Goal: Find specific page/section: Find specific page/section

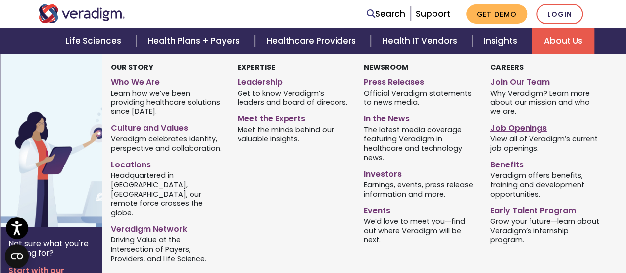
click at [511, 126] on link "Job Openings" at bounding box center [547, 126] width 112 height 14
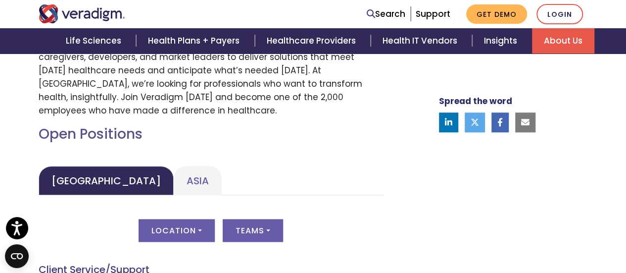
scroll to position [495, 0]
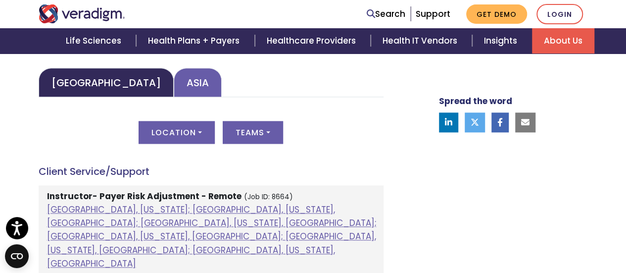
click at [174, 86] on link "Asia" at bounding box center [198, 82] width 48 height 29
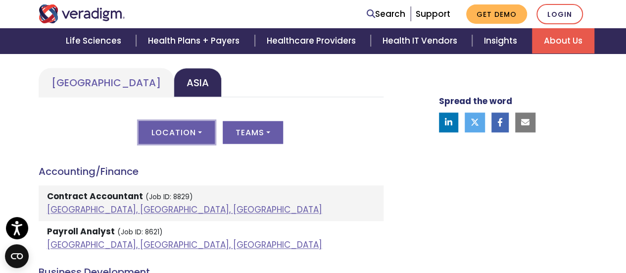
click at [204, 131] on button "Location" at bounding box center [177, 132] width 76 height 23
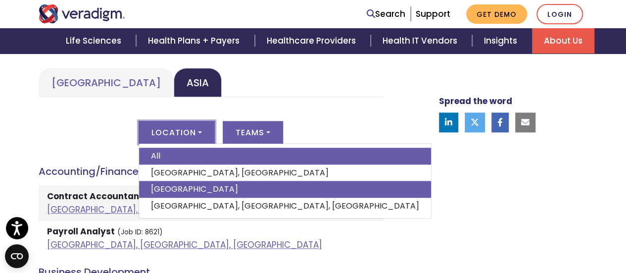
click at [177, 183] on link "[GEOGRAPHIC_DATA]" at bounding box center [285, 189] width 292 height 17
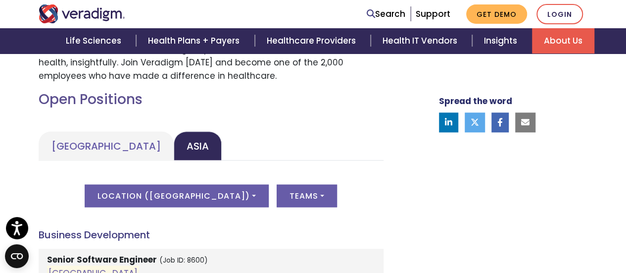
scroll to position [488, 0]
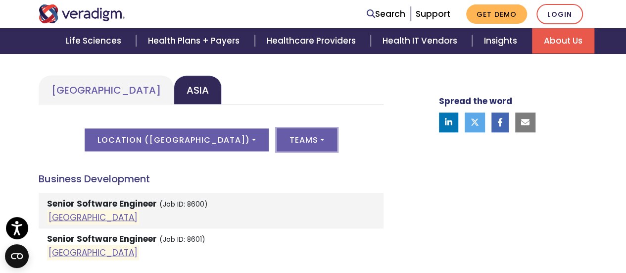
click at [277, 146] on button "Teams" at bounding box center [307, 139] width 60 height 23
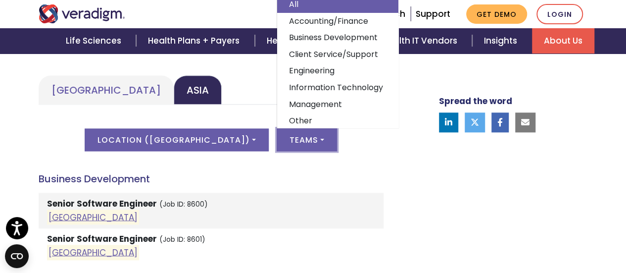
click at [277, 145] on button "Teams" at bounding box center [307, 139] width 60 height 23
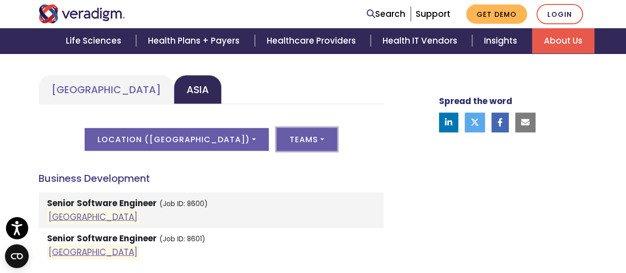
scroll to position [425, 0]
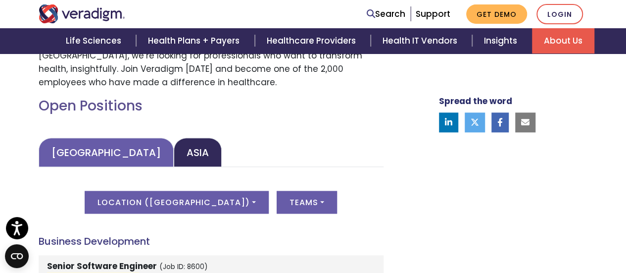
click at [69, 155] on link "[GEOGRAPHIC_DATA]" at bounding box center [106, 152] width 135 height 29
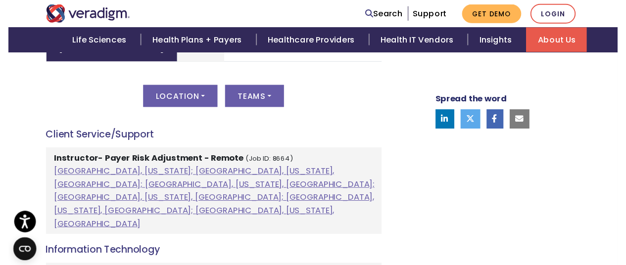
scroll to position [524, 0]
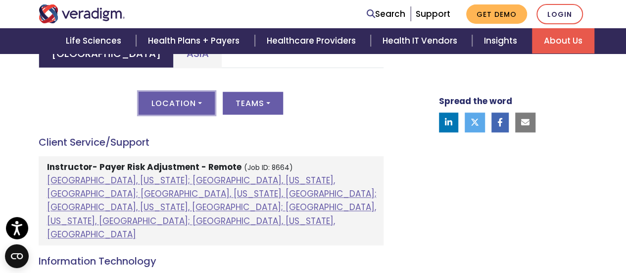
click at [182, 103] on button "Location" at bounding box center [177, 103] width 76 height 23
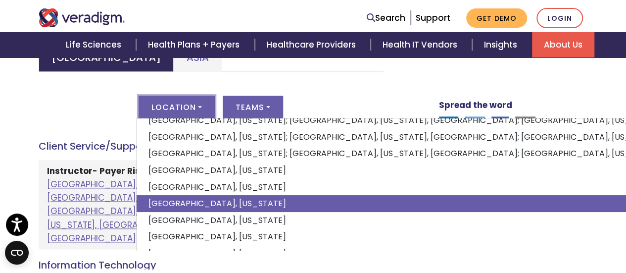
scroll to position [99, 0]
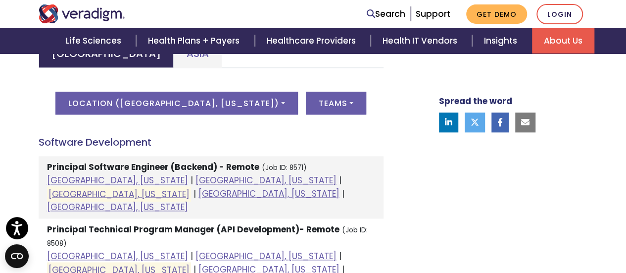
click at [469, 188] on div "Spread the word" at bounding box center [502, 157] width 188 height 682
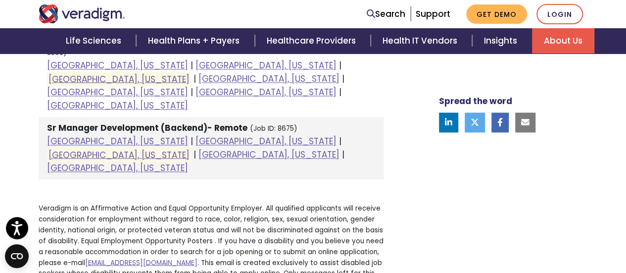
scroll to position [623, 0]
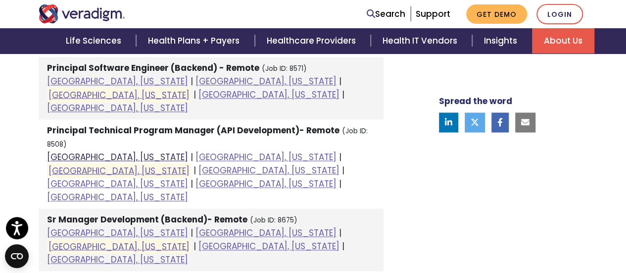
click at [90, 151] on link "[GEOGRAPHIC_DATA], [US_STATE]" at bounding box center [117, 157] width 141 height 12
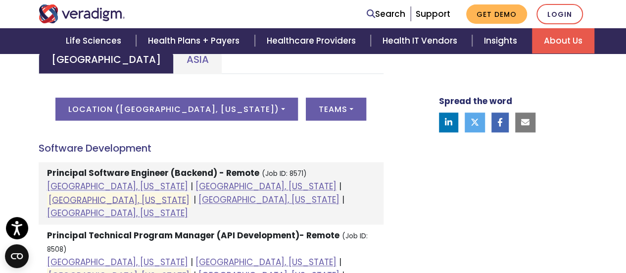
scroll to position [475, 0]
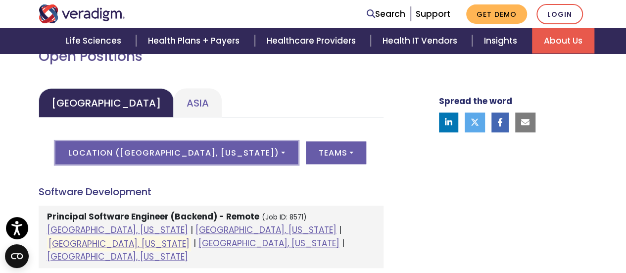
click at [214, 143] on button "Location ( [GEOGRAPHIC_DATA], [US_STATE] )" at bounding box center [176, 152] width 243 height 23
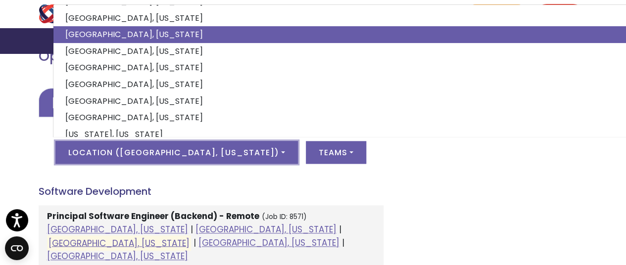
click at [76, 107] on link "[GEOGRAPHIC_DATA]" at bounding box center [106, 102] width 135 height 29
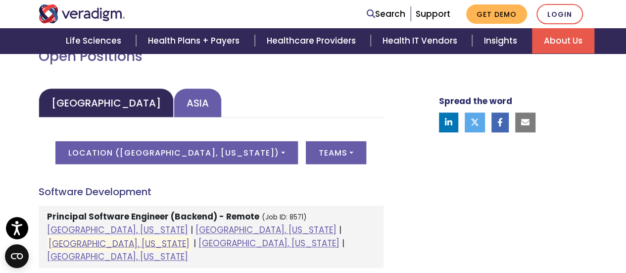
click at [174, 105] on link "Asia" at bounding box center [198, 102] width 48 height 29
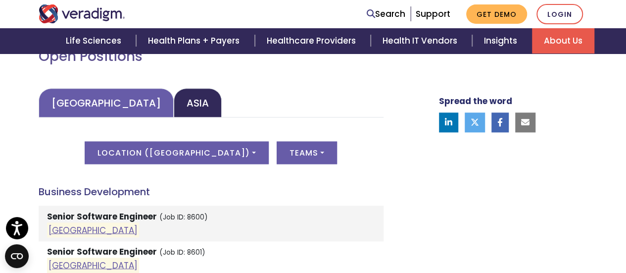
click at [98, 98] on link "[GEOGRAPHIC_DATA]" at bounding box center [106, 102] width 135 height 29
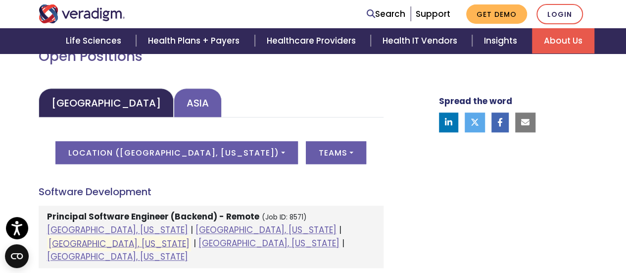
click at [174, 112] on link "Asia" at bounding box center [198, 102] width 48 height 29
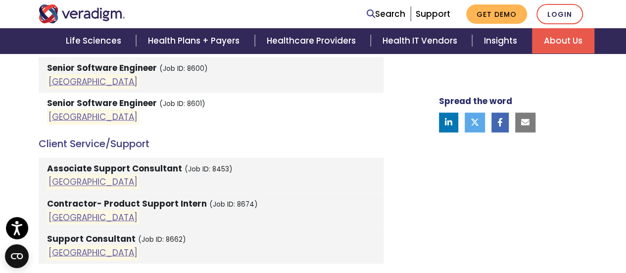
scroll to position [524, 0]
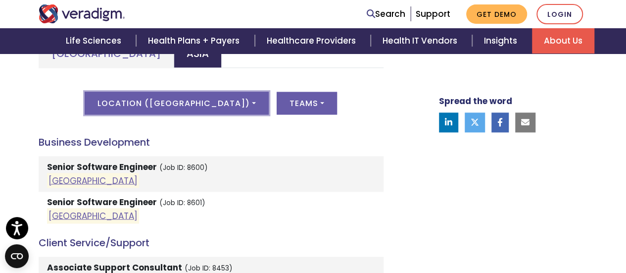
click at [208, 108] on button "Location ( [GEOGRAPHIC_DATA] )" at bounding box center [177, 103] width 184 height 23
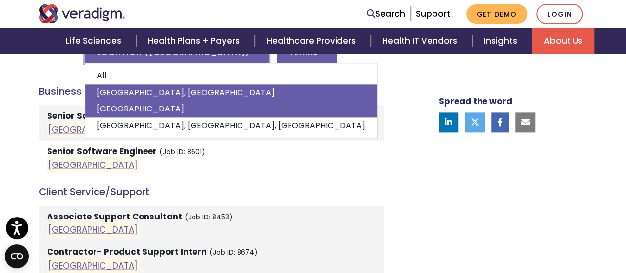
scroll to position [623, 0]
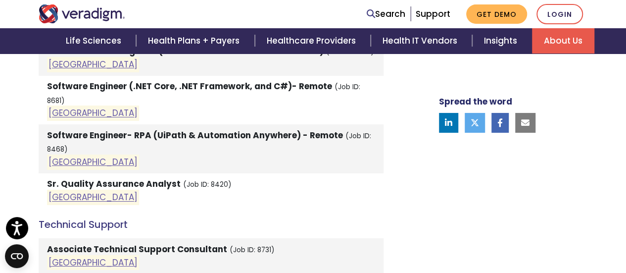
scroll to position [1713, 0]
